Goal: Navigation & Orientation: Find specific page/section

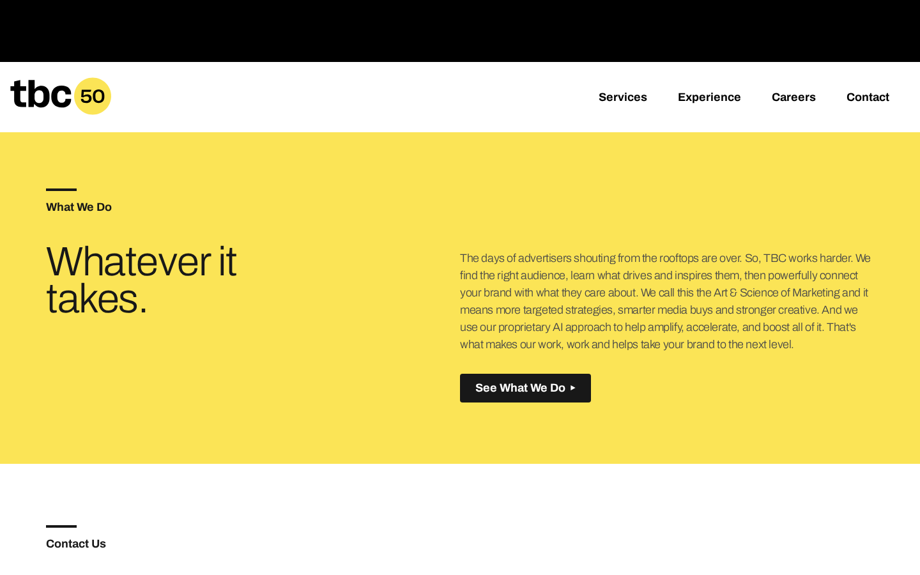
scroll to position [447, 0]
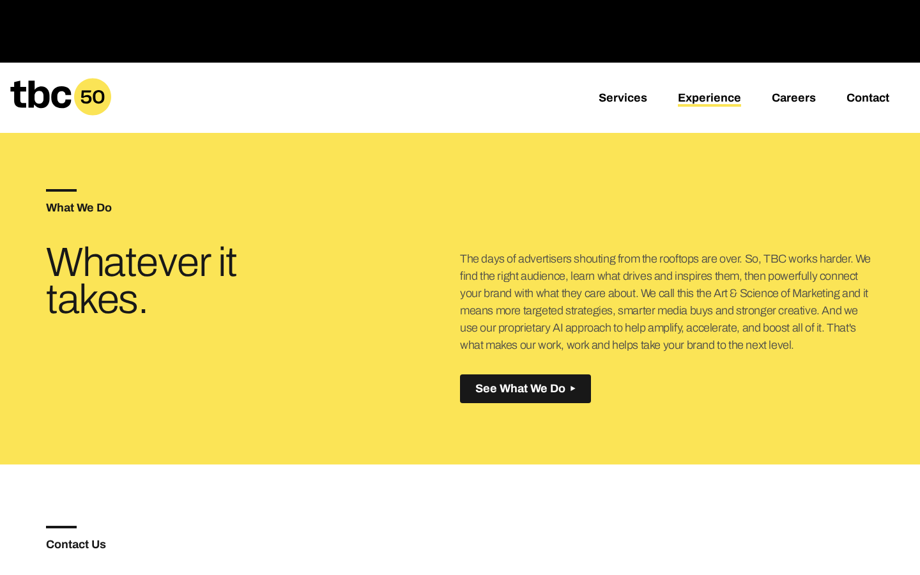
click at [703, 106] on link "Experience" at bounding box center [709, 98] width 63 height 15
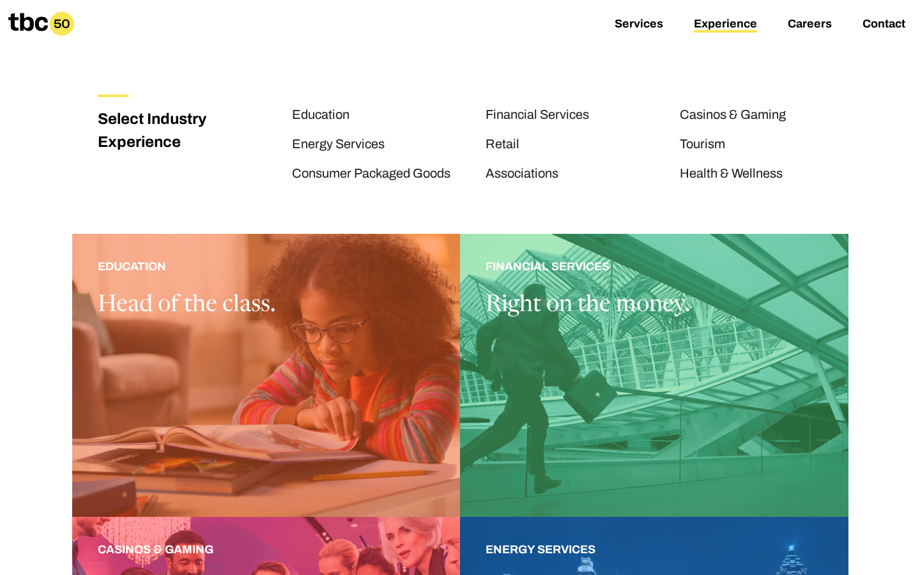
scroll to position [153, 0]
click at [702, 169] on link "Health & Wellness" at bounding box center [731, 174] width 103 height 17
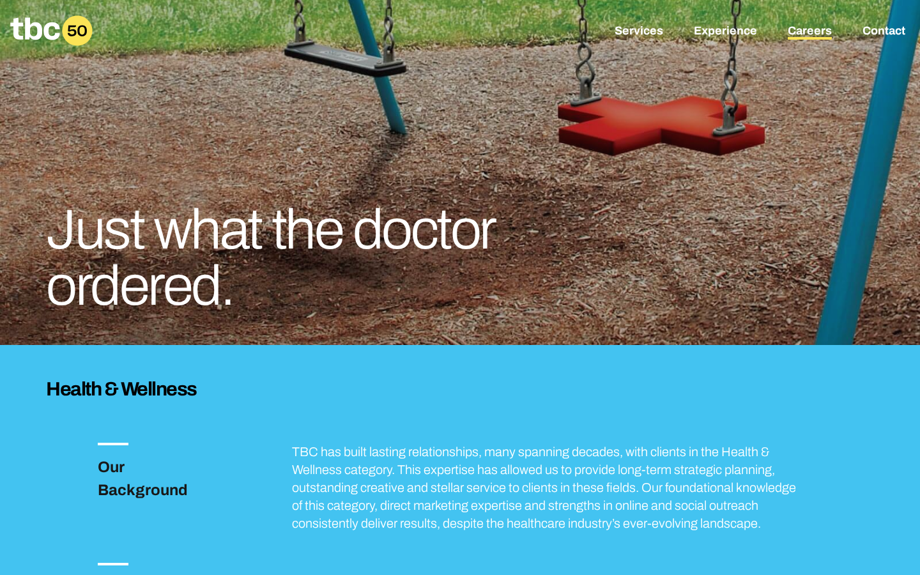
click at [812, 36] on link "Careers" at bounding box center [810, 31] width 44 height 15
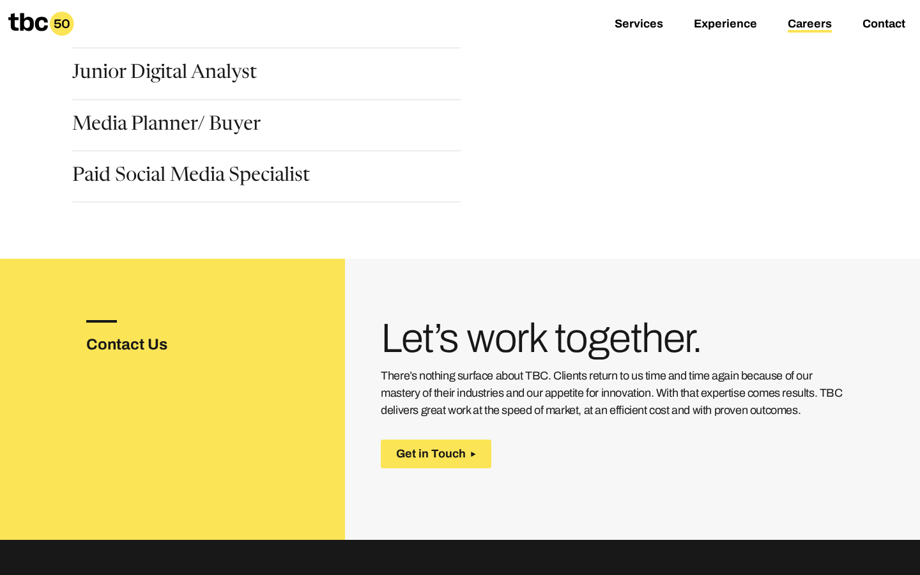
scroll to position [180, 0]
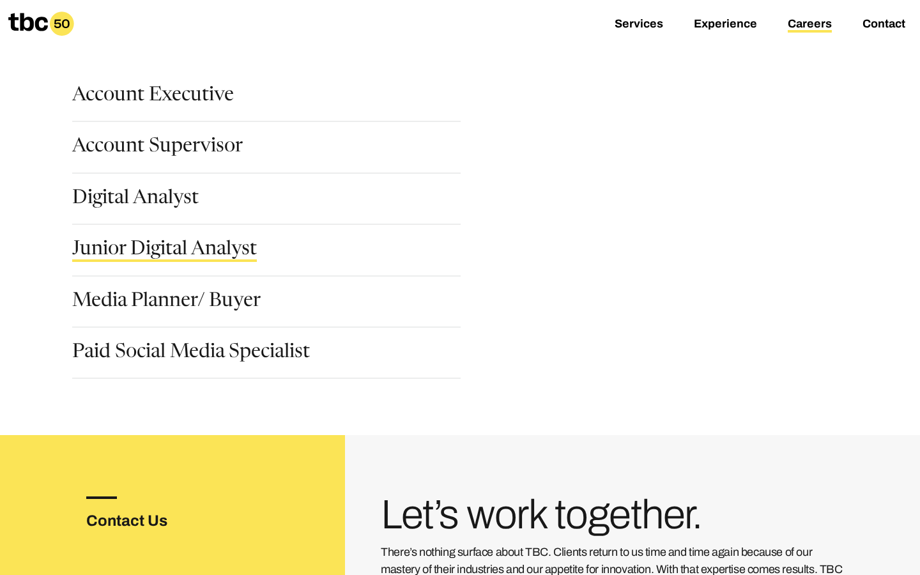
click at [172, 242] on link "Junior Digital Analyst" at bounding box center [164, 251] width 185 height 22
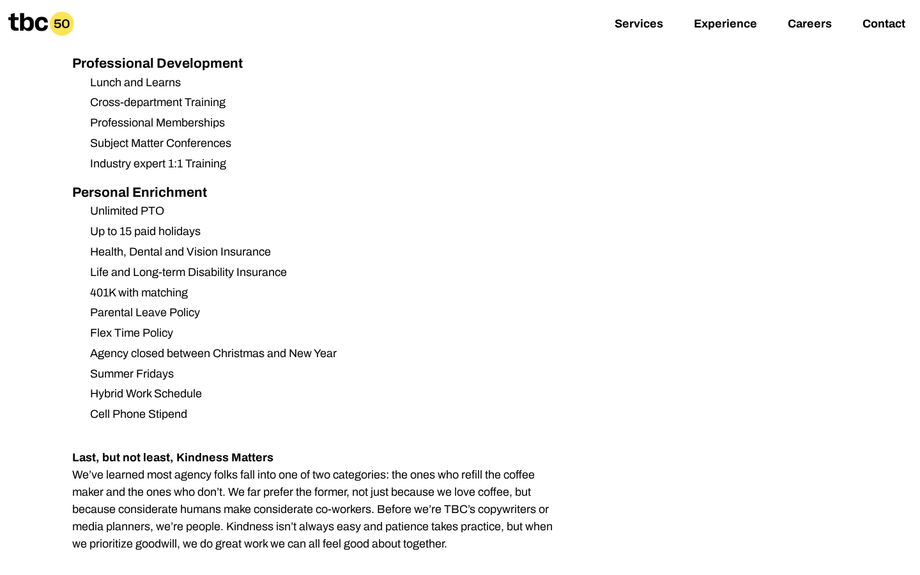
scroll to position [1523, 0]
